Goal: Task Accomplishment & Management: Manage account settings

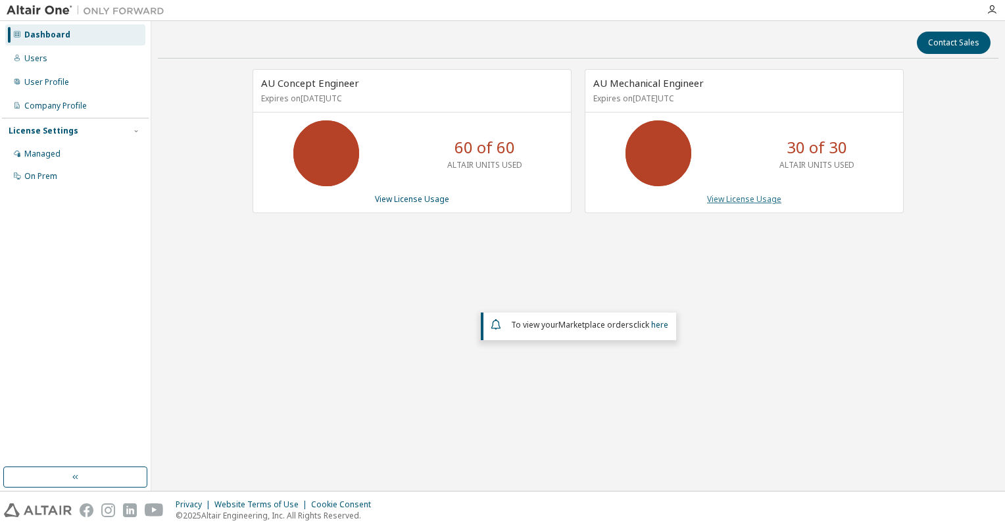
click at [766, 195] on link "View License Usage" at bounding box center [744, 198] width 74 height 11
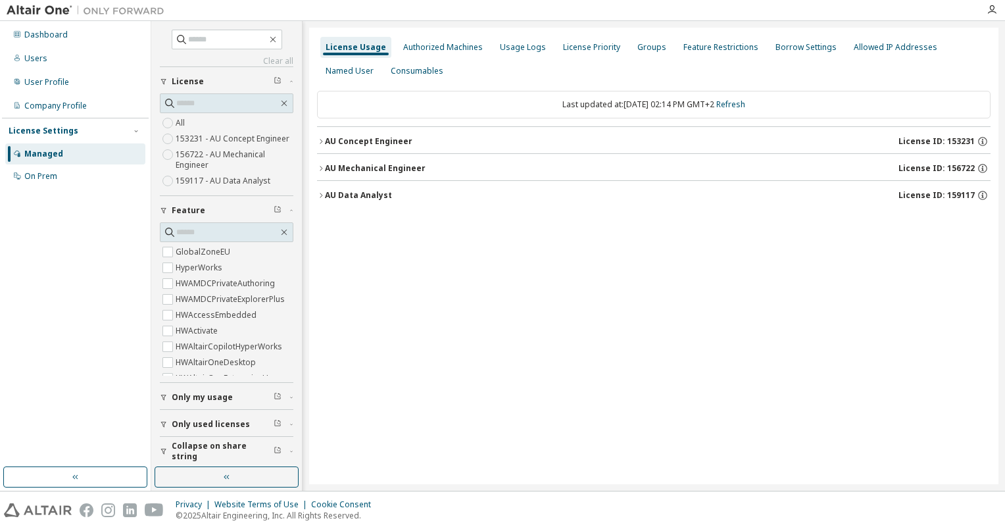
click at [329, 147] on button "AU Concept Engineer License ID: 153231" at bounding box center [653, 141] width 673 height 29
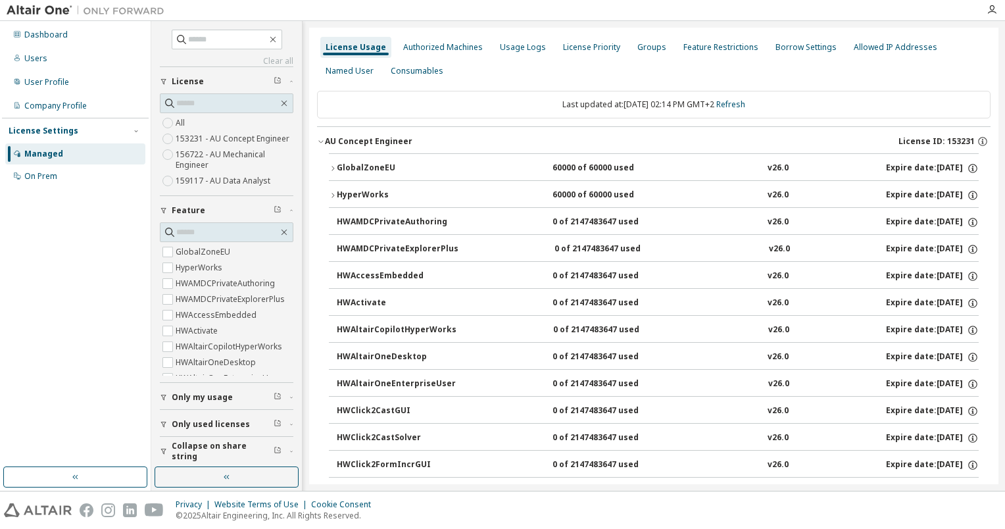
click at [337, 189] on div "HyperWorks" at bounding box center [396, 195] width 118 height 12
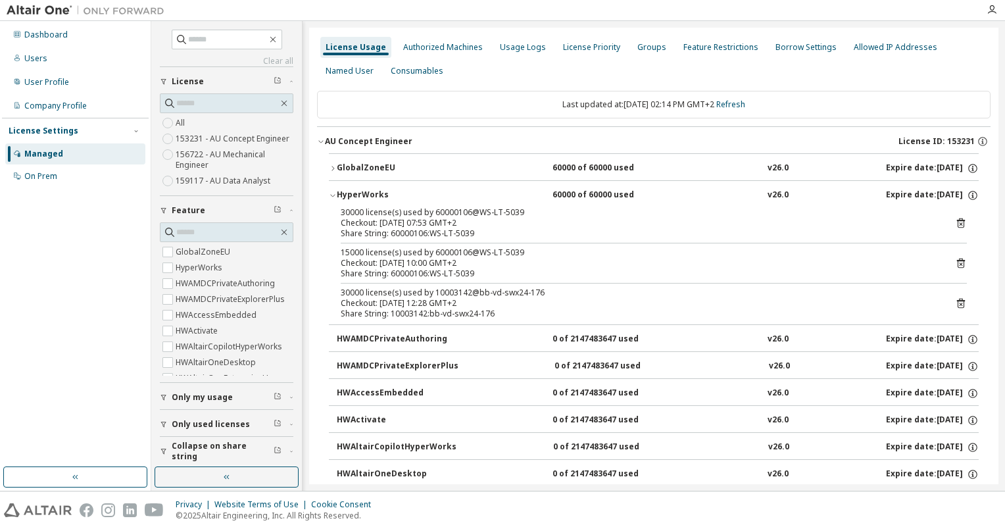
click at [337, 189] on div "HyperWorks" at bounding box center [396, 195] width 118 height 12
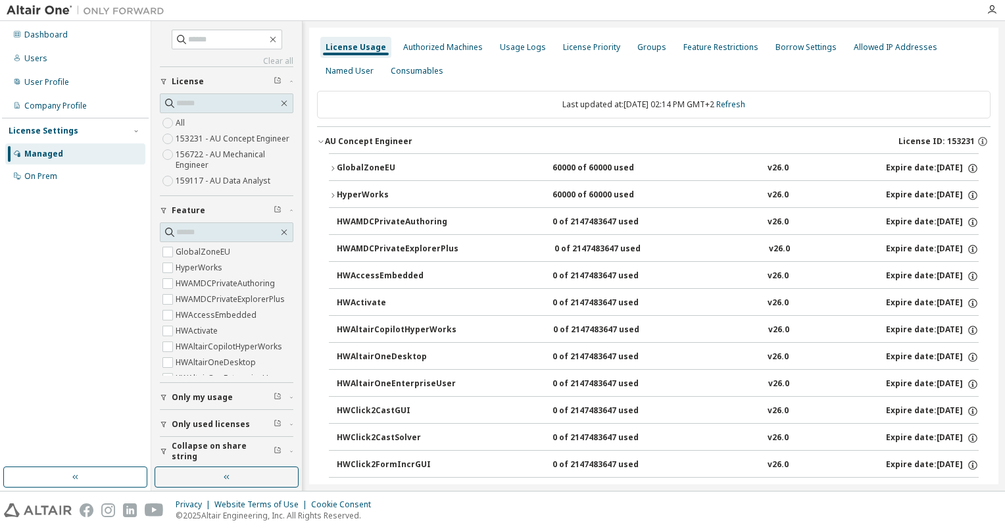
click at [322, 145] on button "AU Concept Engineer License ID: 153231" at bounding box center [653, 141] width 673 height 29
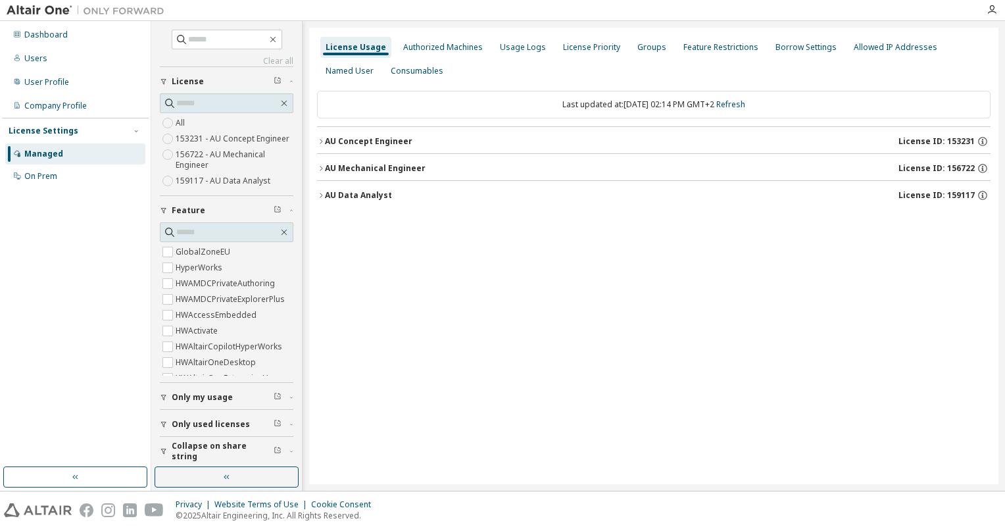
click at [322, 159] on button "AU Mechanical Engineer License ID: 156722" at bounding box center [653, 168] width 673 height 29
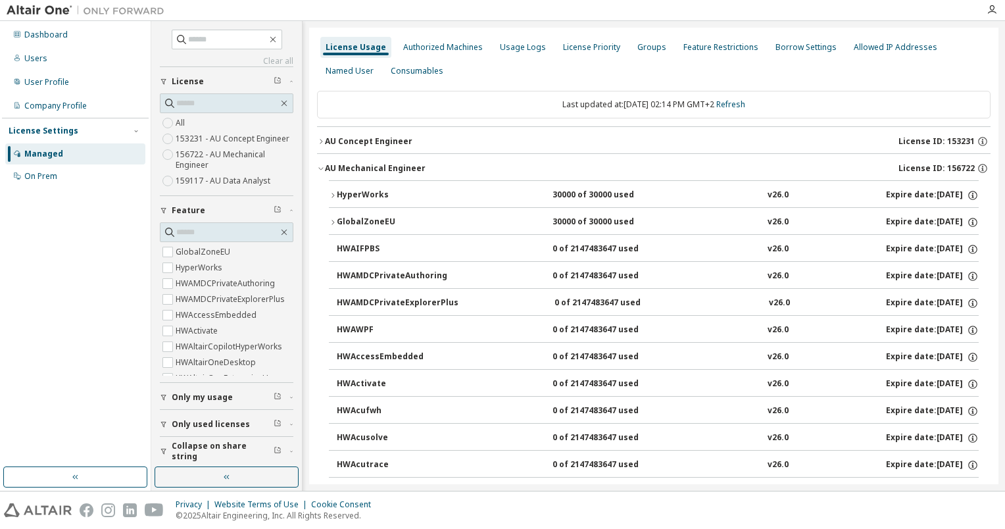
click at [345, 190] on div "HyperWorks" at bounding box center [396, 195] width 118 height 12
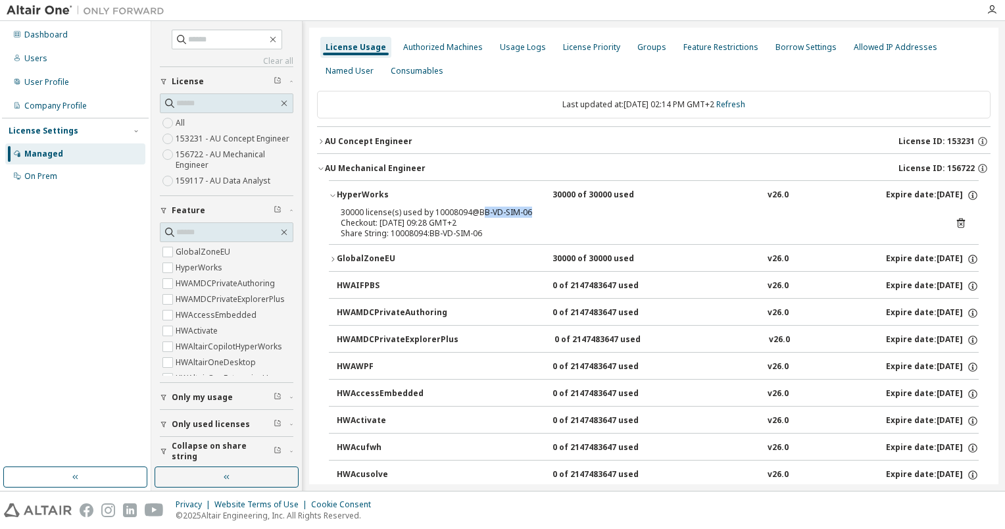
drag, startPoint x: 527, startPoint y: 214, endPoint x: 481, endPoint y: 216, distance: 45.4
click at [481, 216] on div "30000 license(s) used by 10008094@BB-VD-SIM-06" at bounding box center [638, 212] width 595 height 11
drag, startPoint x: 481, startPoint y: 216, endPoint x: 426, endPoint y: 209, distance: 55.6
click at [426, 209] on div "30000 license(s) used by 10008094@BB-VD-SIM-06" at bounding box center [638, 212] width 595 height 11
drag, startPoint x: 426, startPoint y: 209, endPoint x: 433, endPoint y: 210, distance: 6.6
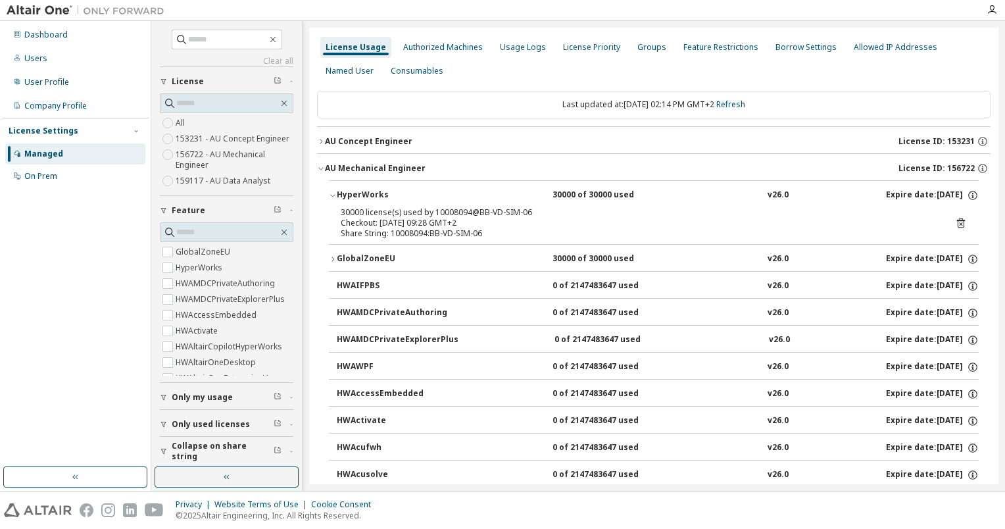
click at [433, 210] on div "30000 license(s) used by 10008094@BB-VD-SIM-06" at bounding box center [638, 212] width 595 height 11
drag, startPoint x: 431, startPoint y: 210, endPoint x: 466, endPoint y: 212, distance: 34.2
click at [466, 212] on div "30000 license(s) used by 10008094@BB-VD-SIM-06" at bounding box center [638, 212] width 595 height 11
copy div "10008094"
click at [505, 214] on div "30000 license(s) used by 10008094@BB-VD-SIM-06" at bounding box center [638, 212] width 595 height 11
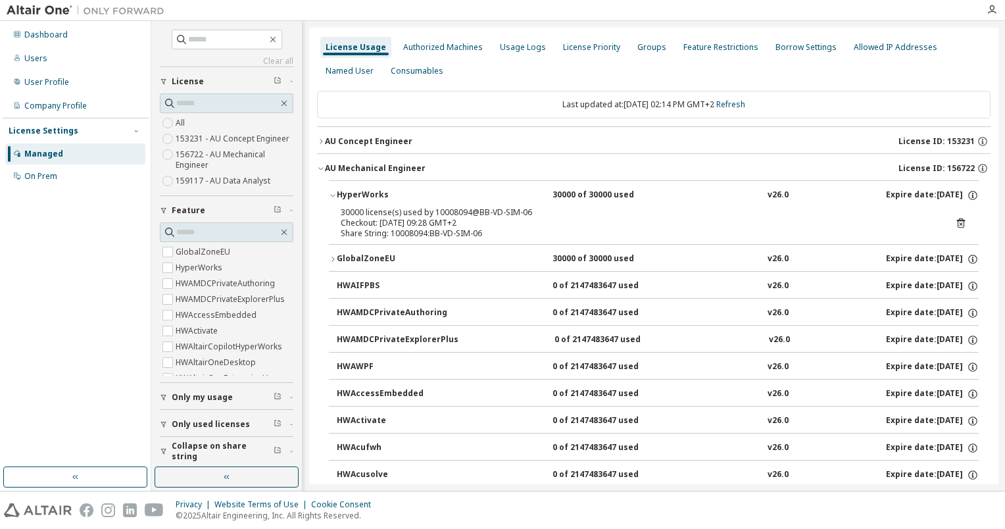
click at [329, 256] on icon "button" at bounding box center [333, 259] width 8 height 8
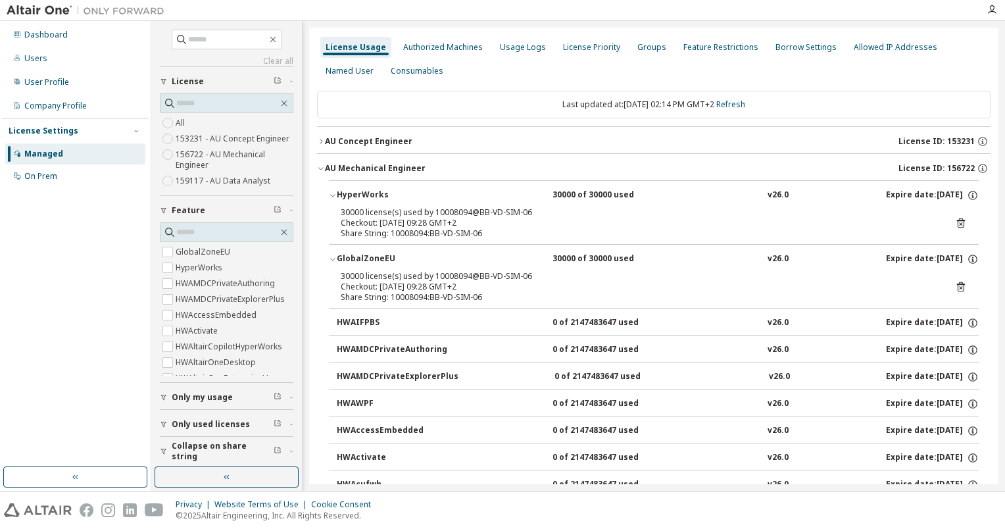
click at [331, 257] on icon "button" at bounding box center [333, 259] width 8 height 8
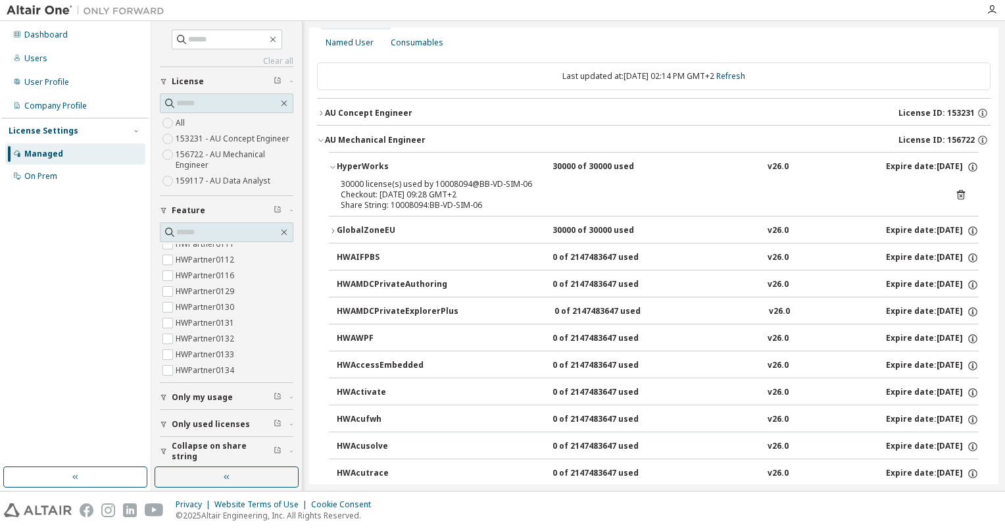
scroll to position [8910, 0]
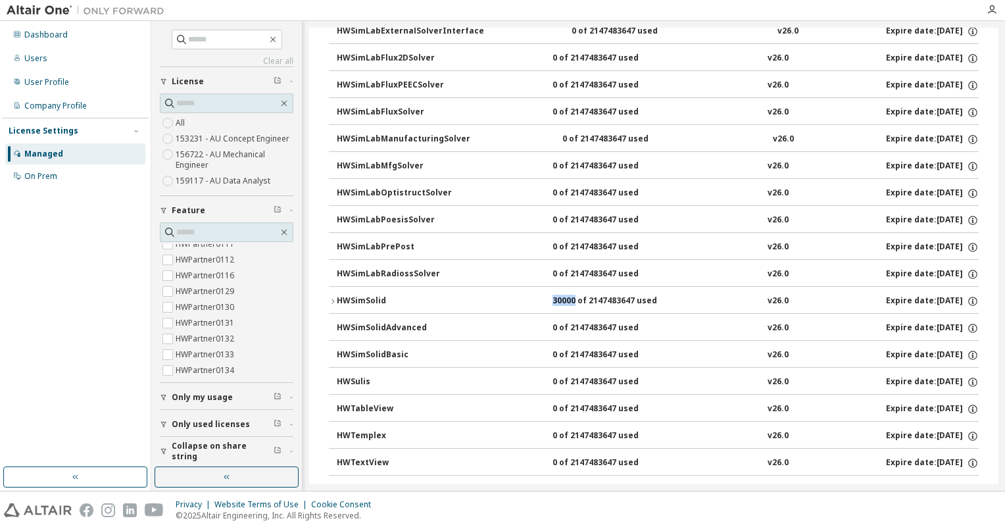
click at [332, 287] on button "HWSimSolid 30000 of 2147483647 used v26.0 Expire date: 2026-02-15" at bounding box center [654, 301] width 650 height 29
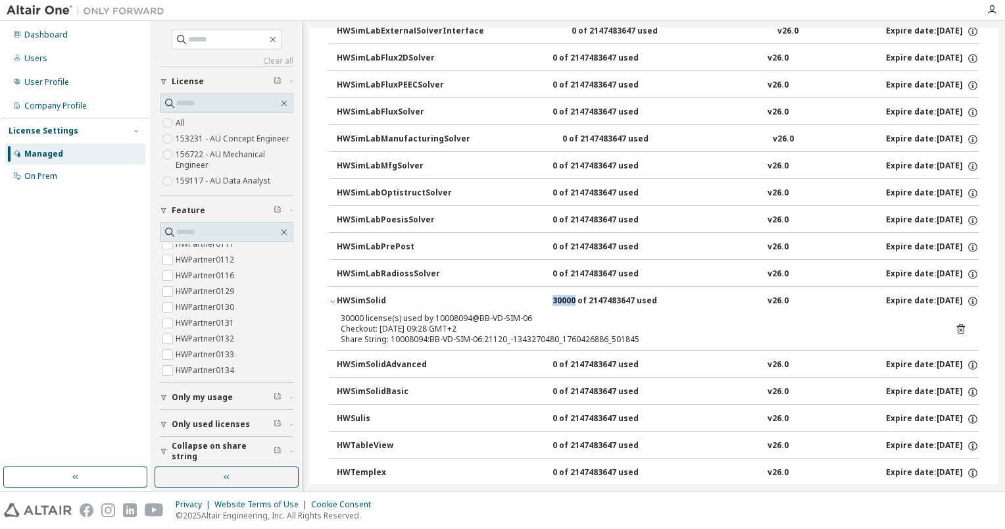
click at [332, 297] on icon "button" at bounding box center [333, 301] width 8 height 8
